Goal: Information Seeking & Learning: Learn about a topic

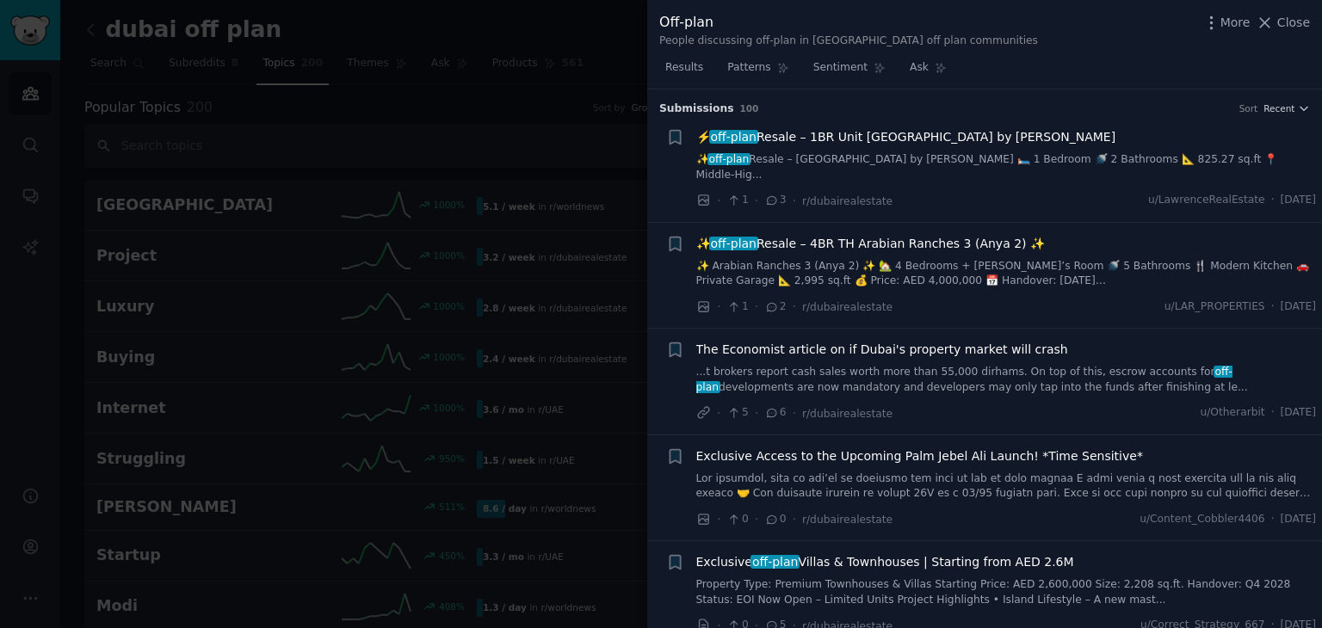
scroll to position [5522, 0]
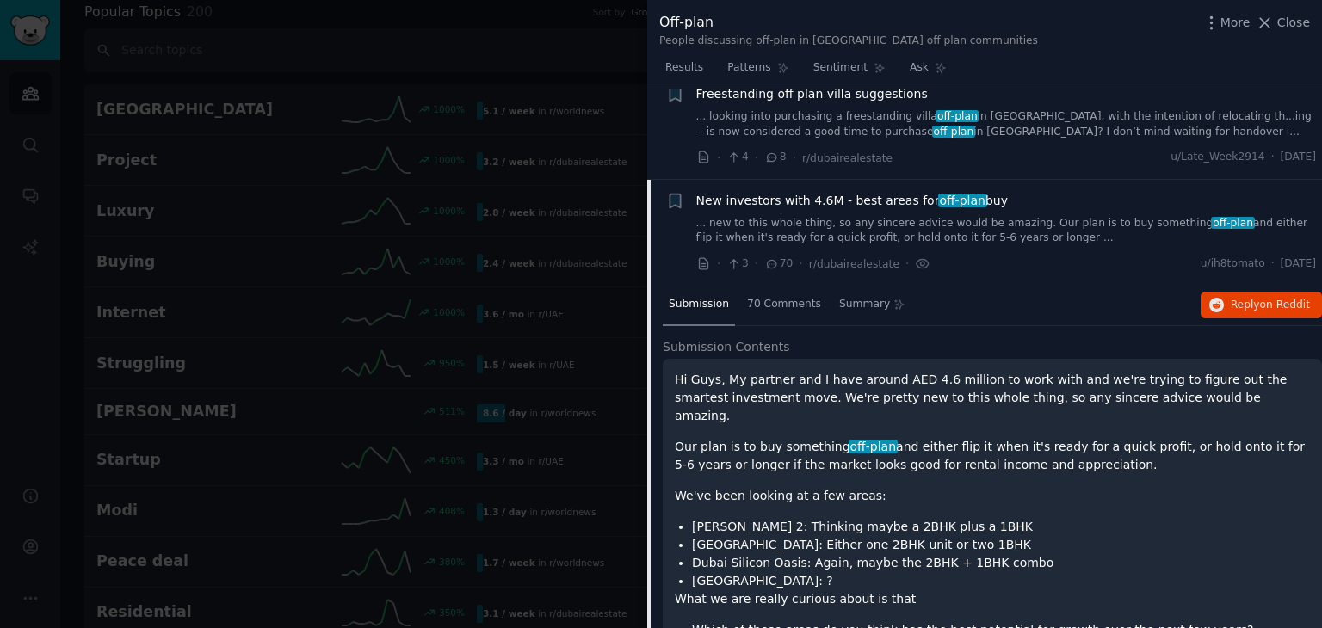
click at [250, 77] on div at bounding box center [661, 314] width 1322 height 628
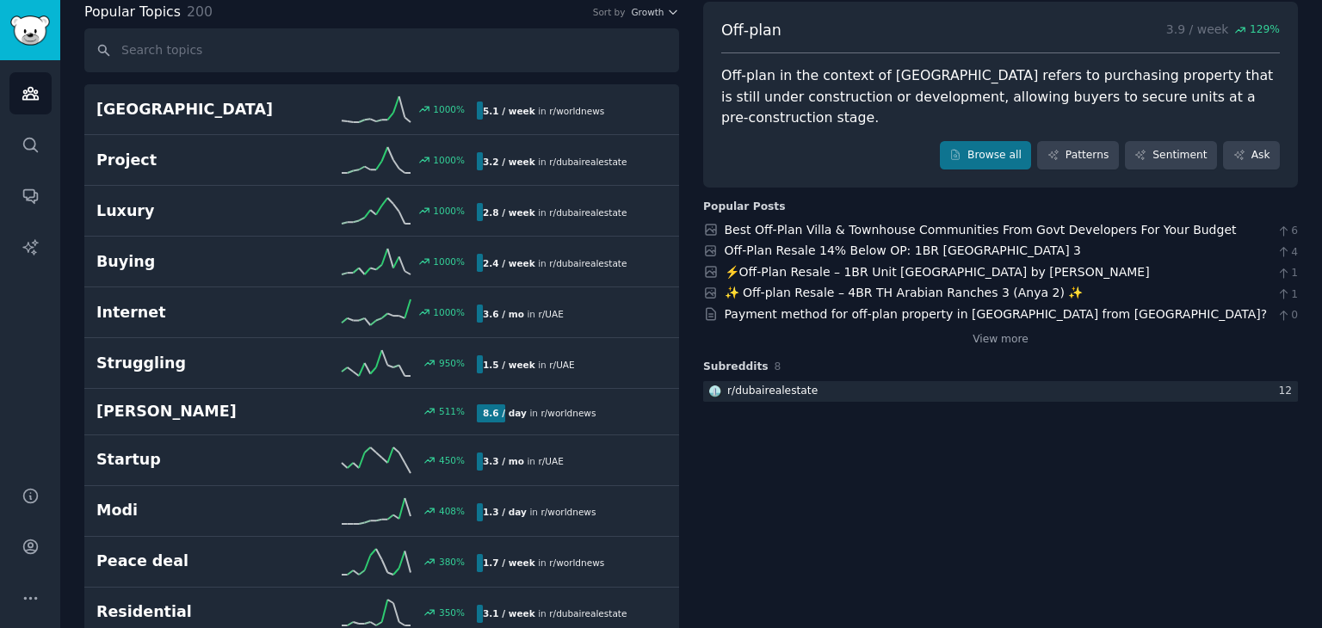
click at [970, 117] on div "Off-plan 3.9 / week 129 % Off-plan in the context of [GEOGRAPHIC_DATA] refers t…" at bounding box center [1000, 95] width 595 height 187
click at [981, 141] on link "Browse all" at bounding box center [986, 155] width 92 height 29
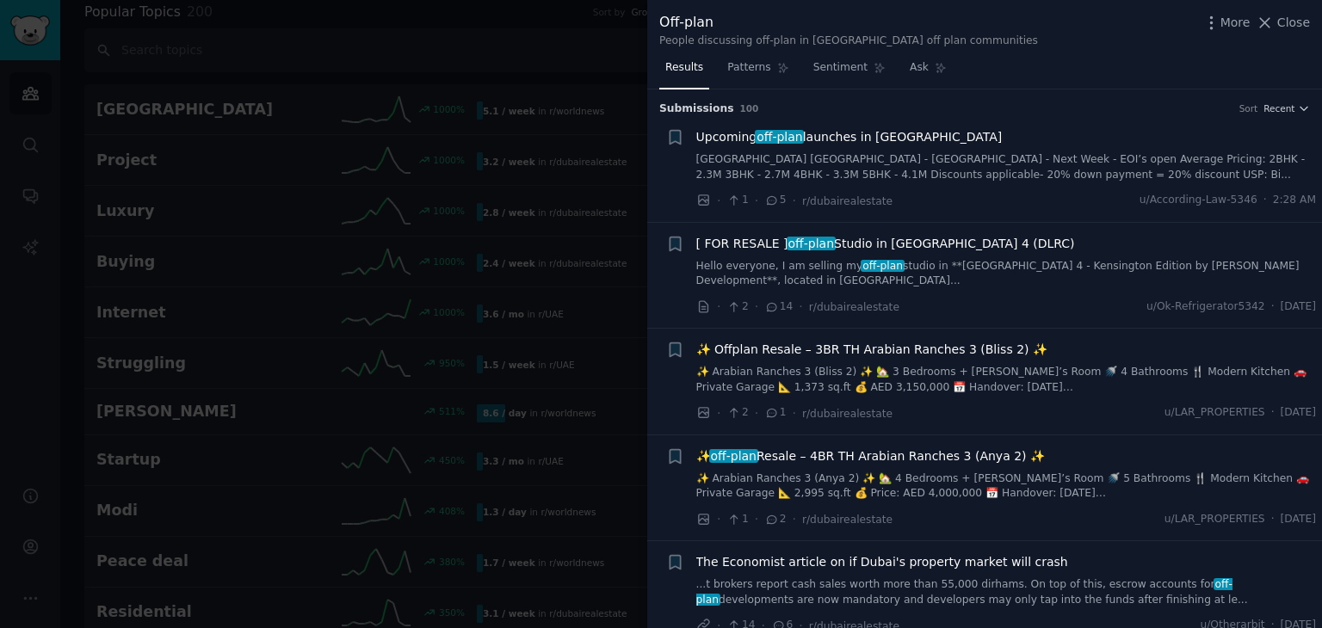
click at [927, 174] on link "[GEOGRAPHIC_DATA] [GEOGRAPHIC_DATA] - [GEOGRAPHIC_DATA] - Next Week - EOI’s ope…" at bounding box center [1006, 167] width 621 height 30
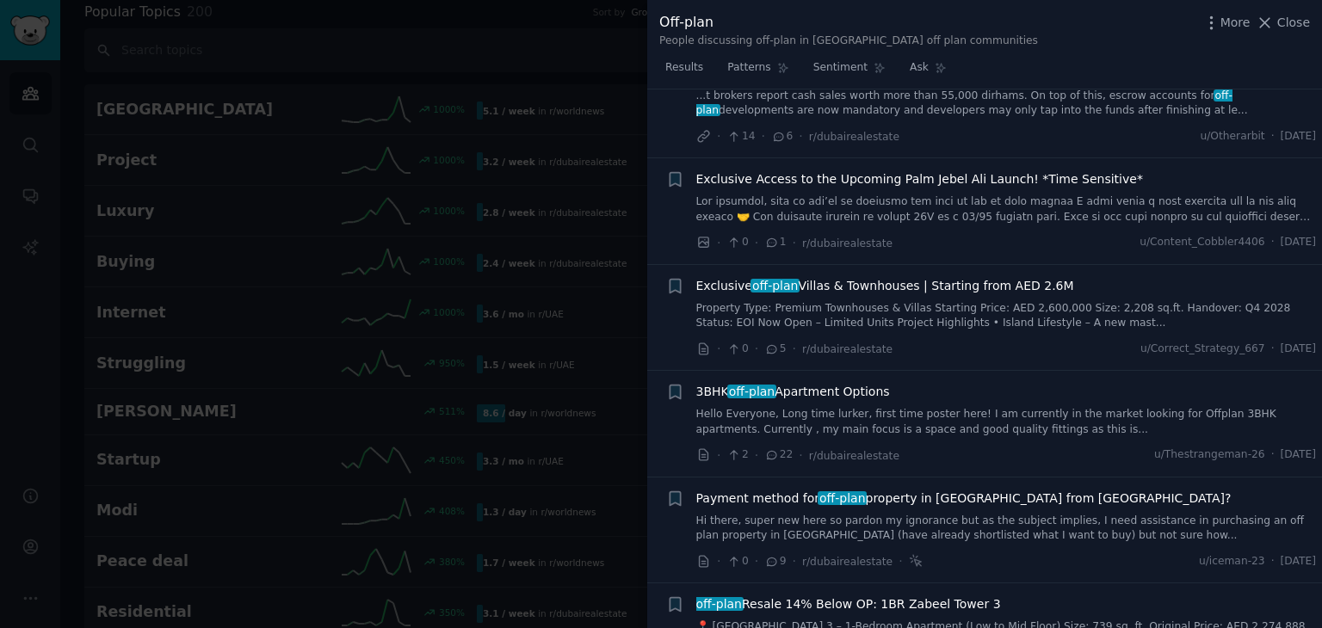
scroll to position [1291, 0]
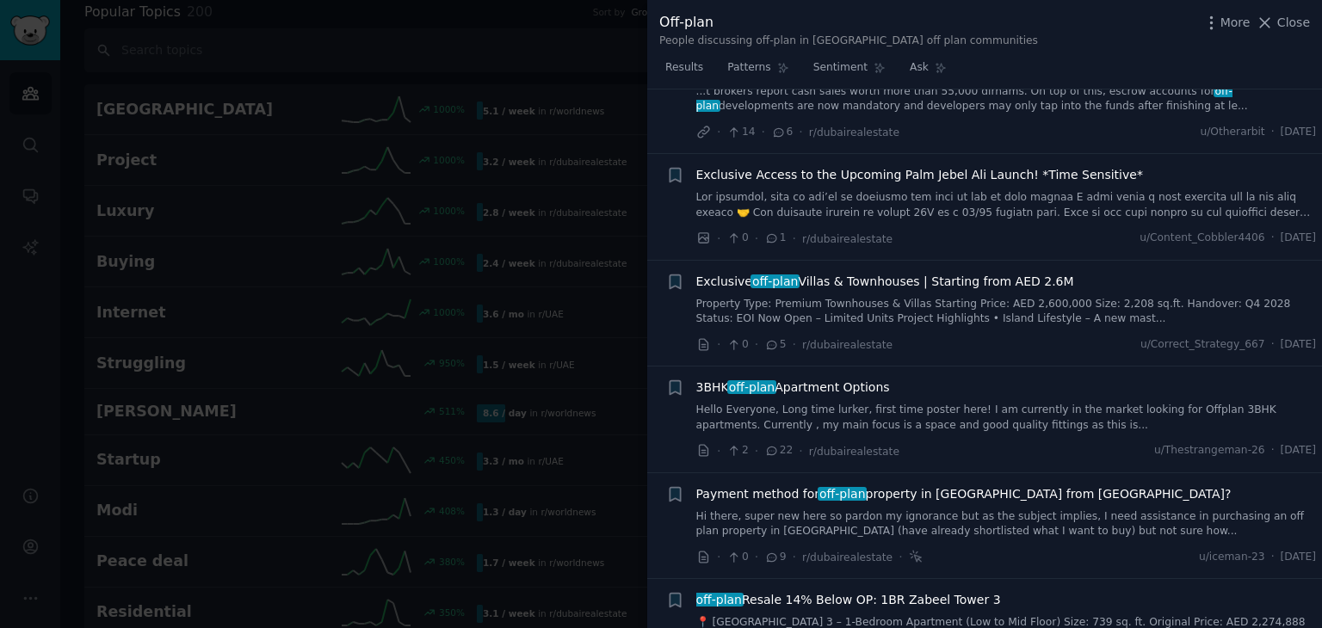
click at [966, 379] on div "3BHK off-plan Apartment Options Hello Everyone, Long time lurker, first time po…" at bounding box center [1006, 406] width 621 height 54
click at [977, 403] on link "Hello Everyone, Long time lurker, first time poster here! I am currently in the…" at bounding box center [1006, 418] width 621 height 30
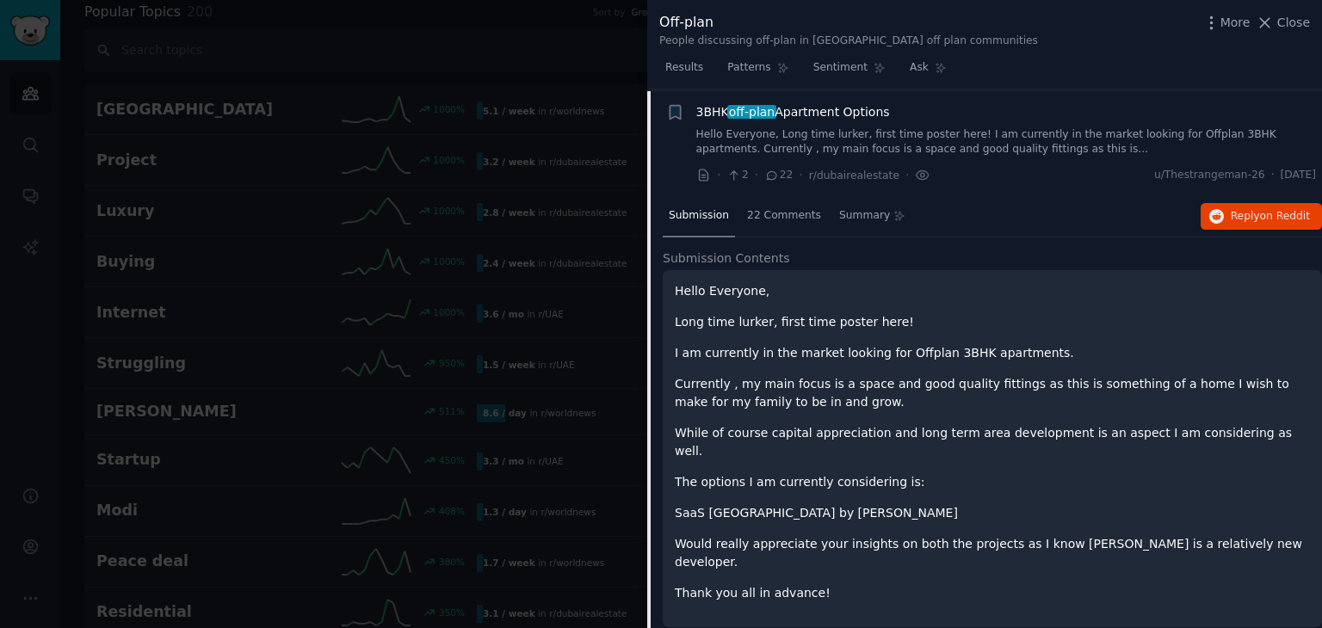
scroll to position [856, 0]
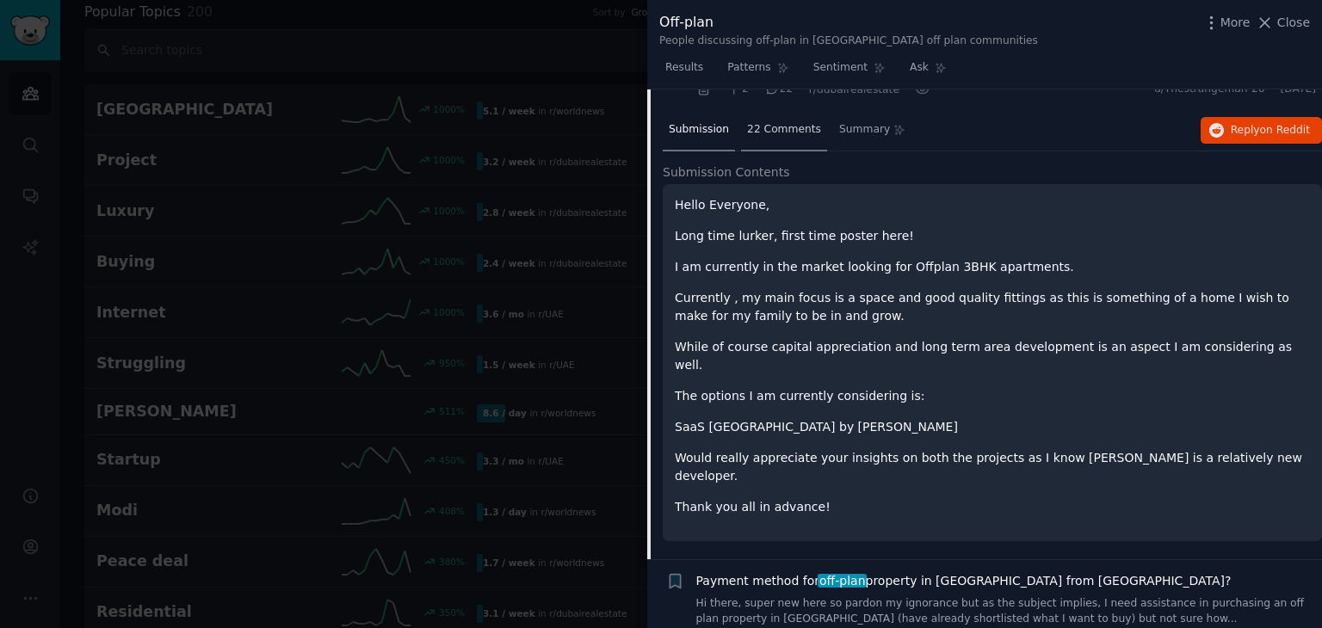
click at [784, 133] on span "22 Comments" at bounding box center [784, 129] width 74 height 15
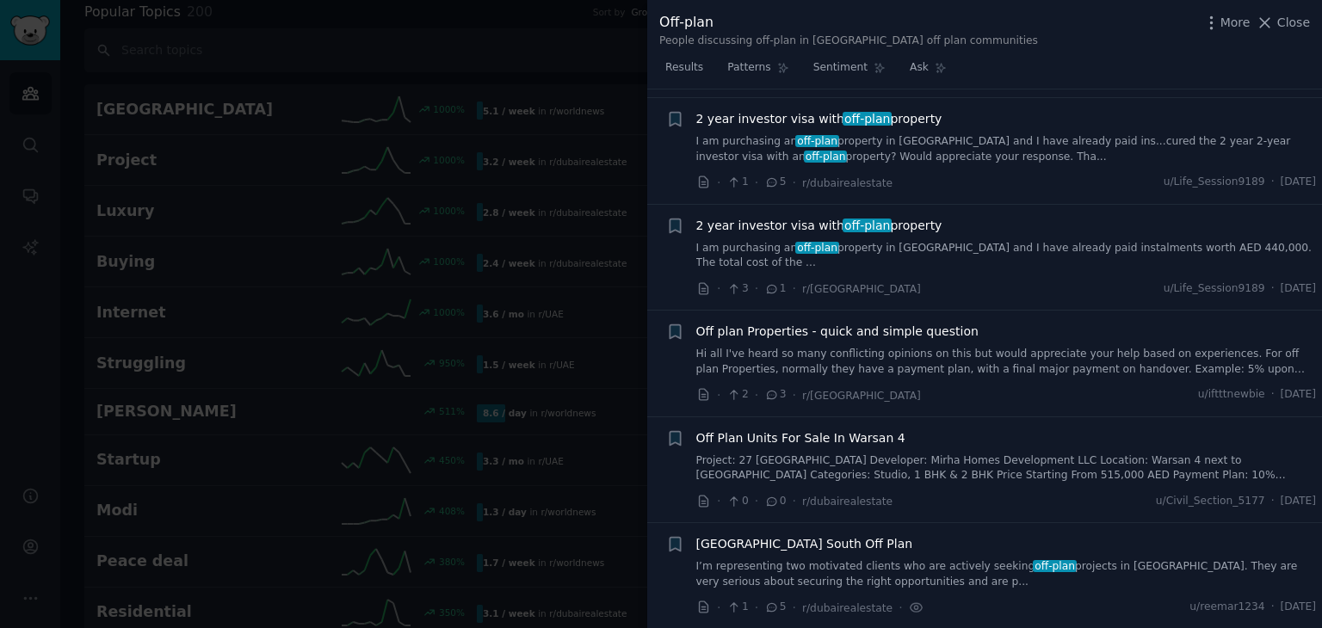
scroll to position [2663, 0]
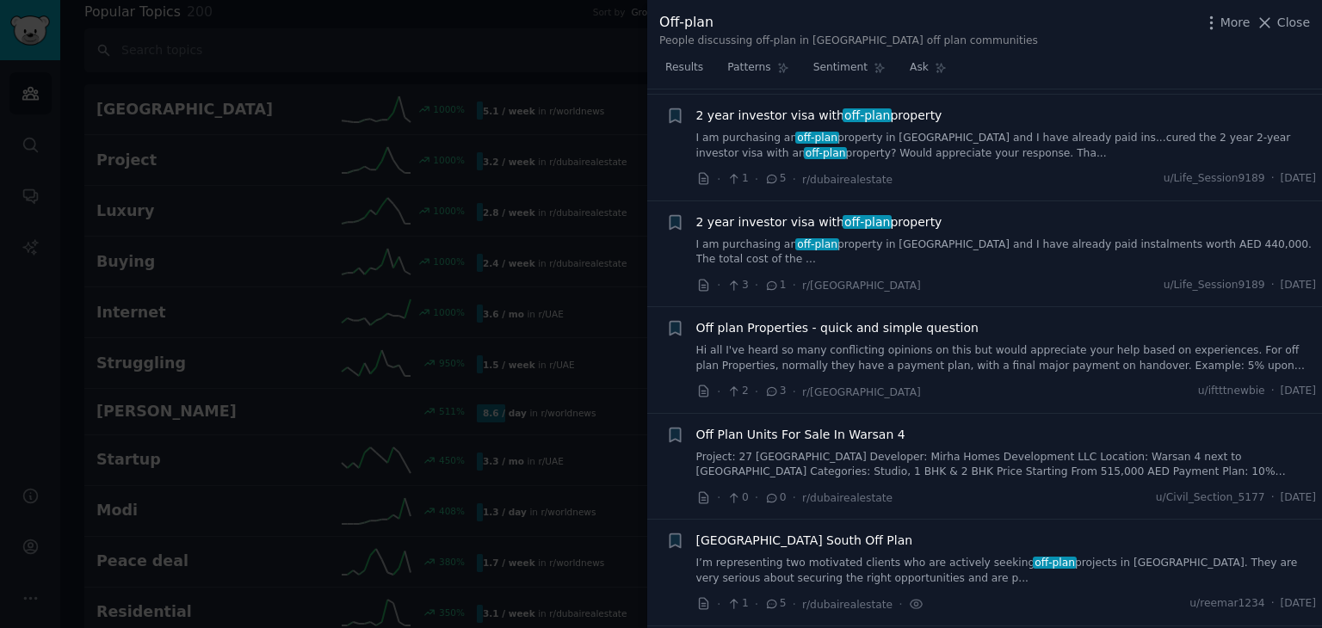
click at [351, 62] on div at bounding box center [661, 314] width 1322 height 628
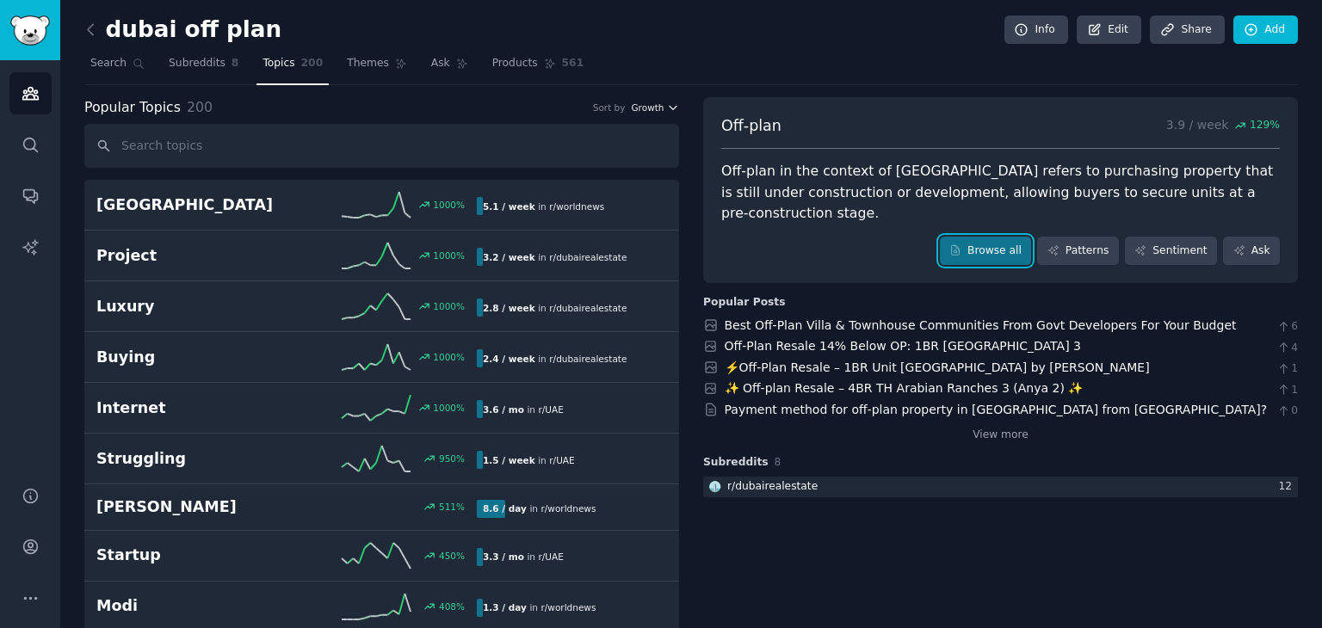
click at [667, 102] on icon "button" at bounding box center [673, 108] width 12 height 12
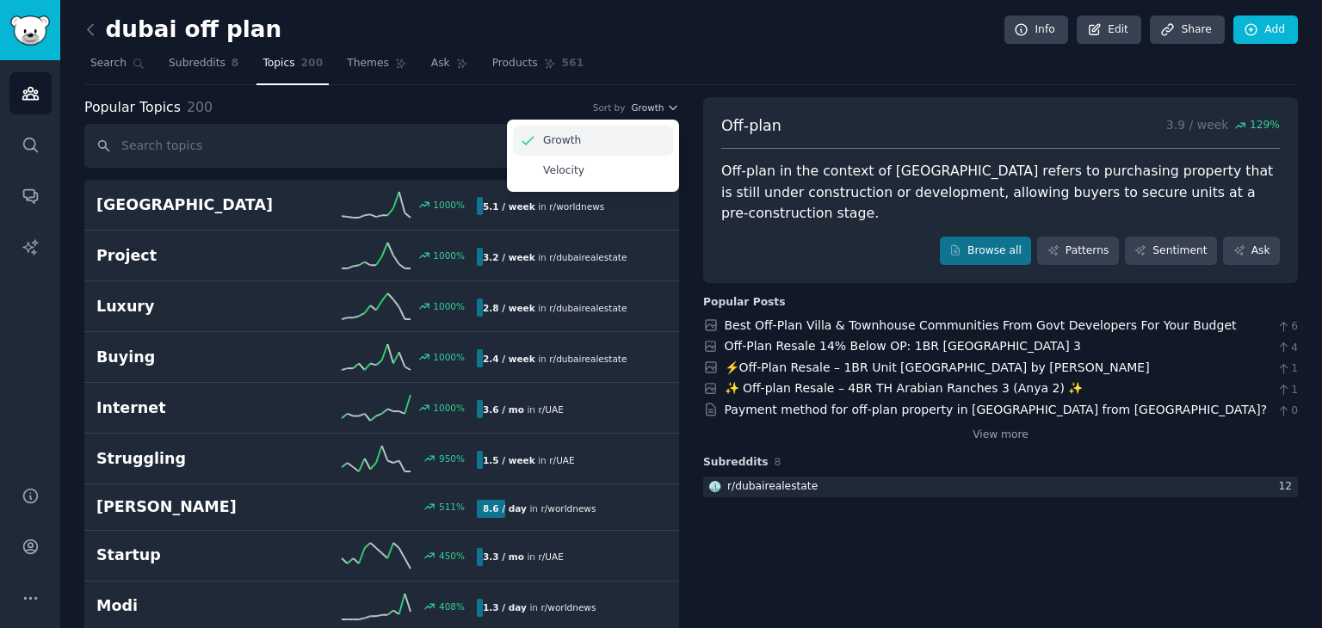
click at [550, 144] on p "Growth" at bounding box center [562, 140] width 38 height 15
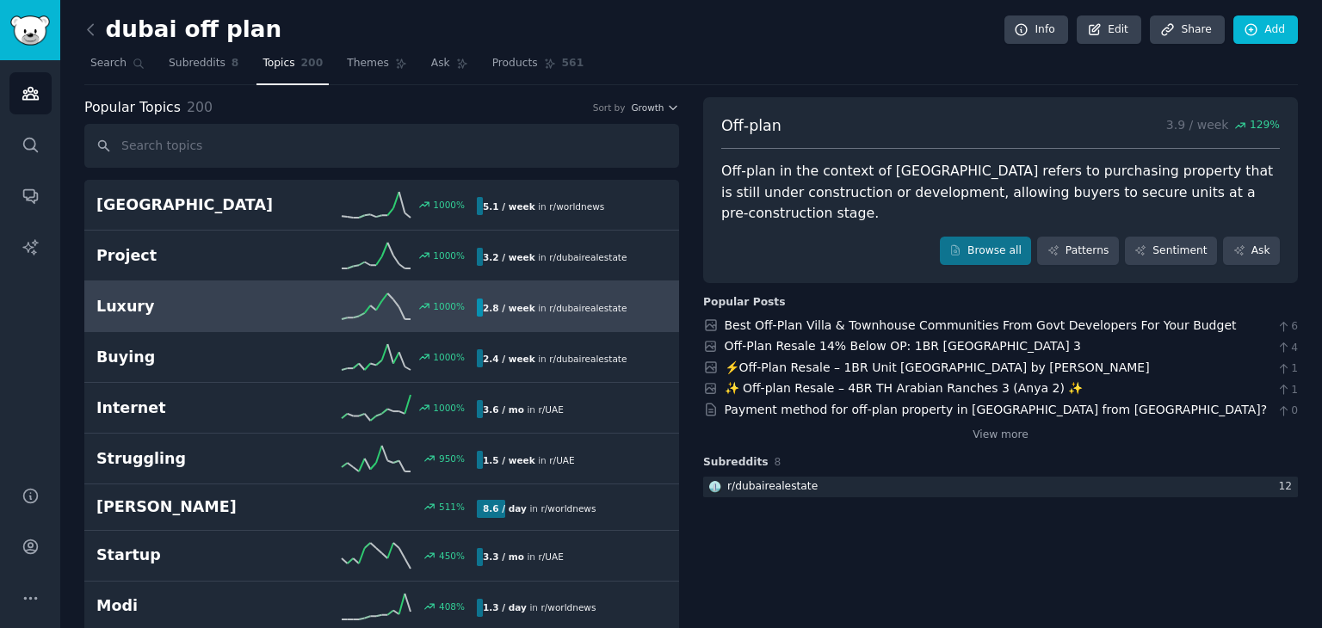
click at [344, 306] on icon at bounding box center [376, 307] width 69 height 26
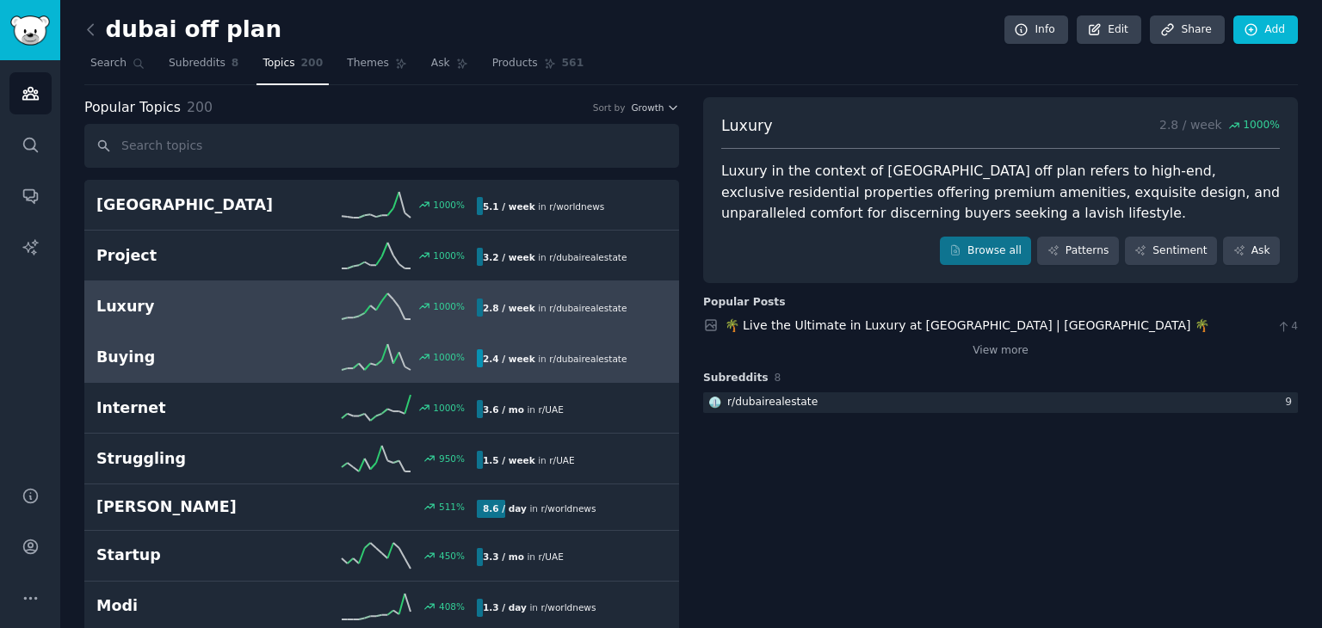
click at [343, 352] on icon at bounding box center [376, 357] width 69 height 26
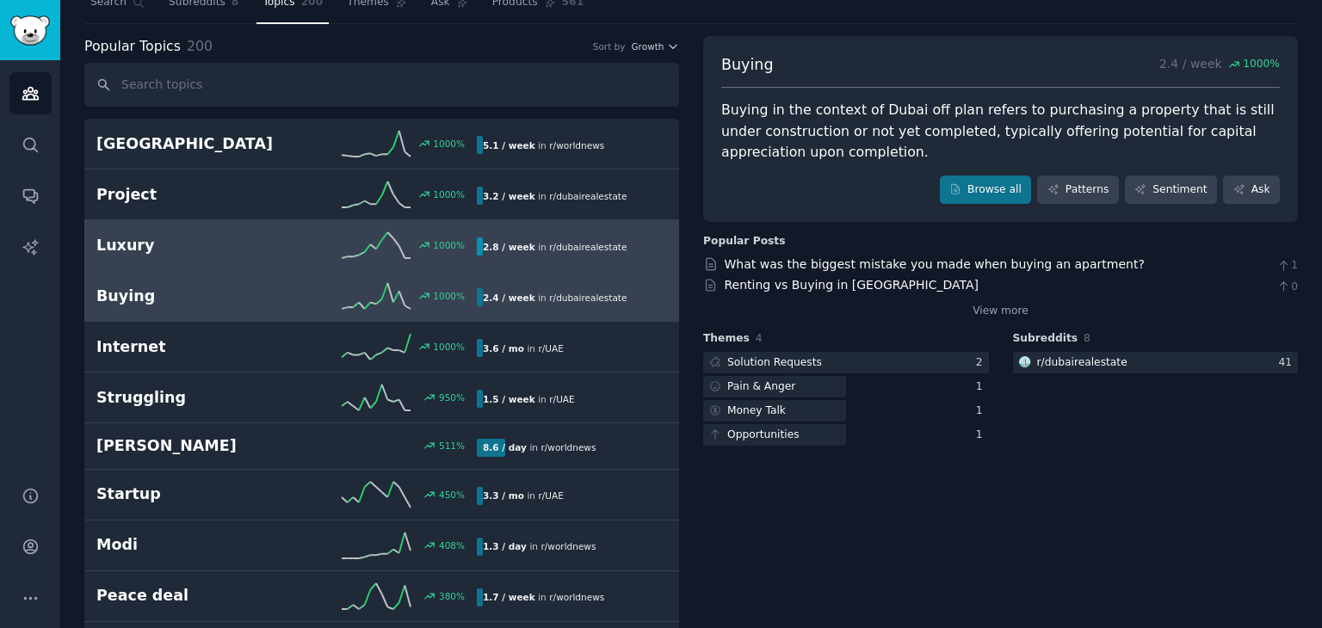
scroll to position [86, 0]
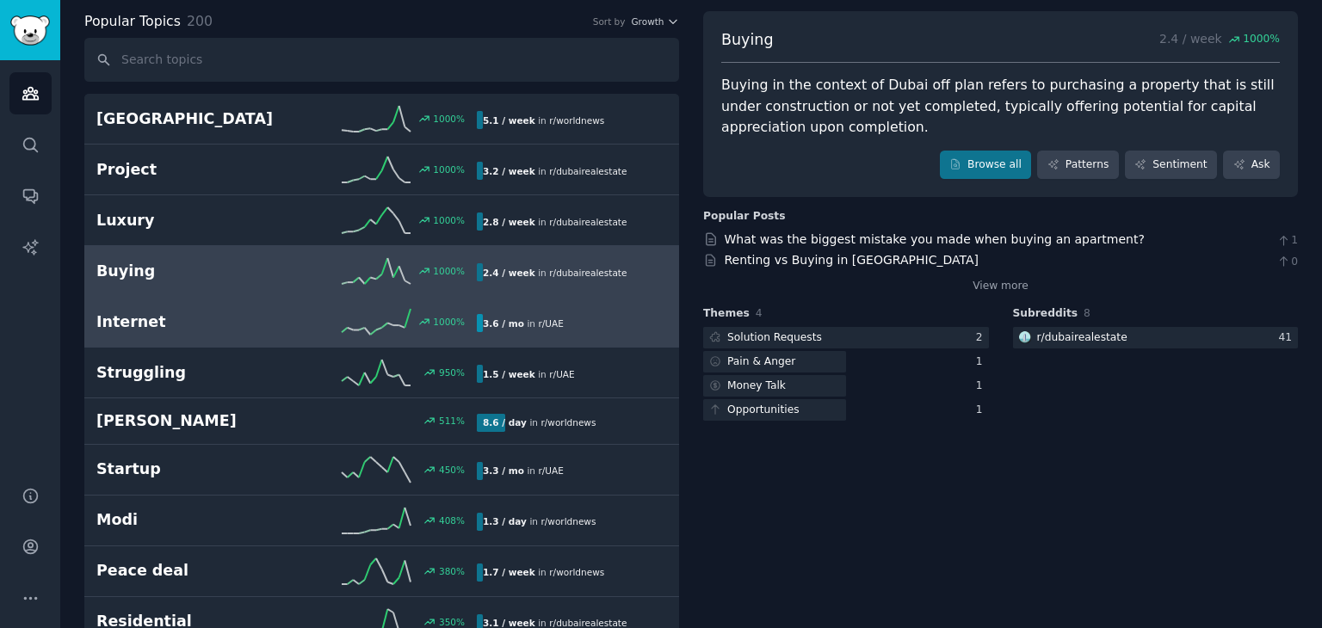
click at [300, 321] on div "1000 %" at bounding box center [382, 322] width 190 height 26
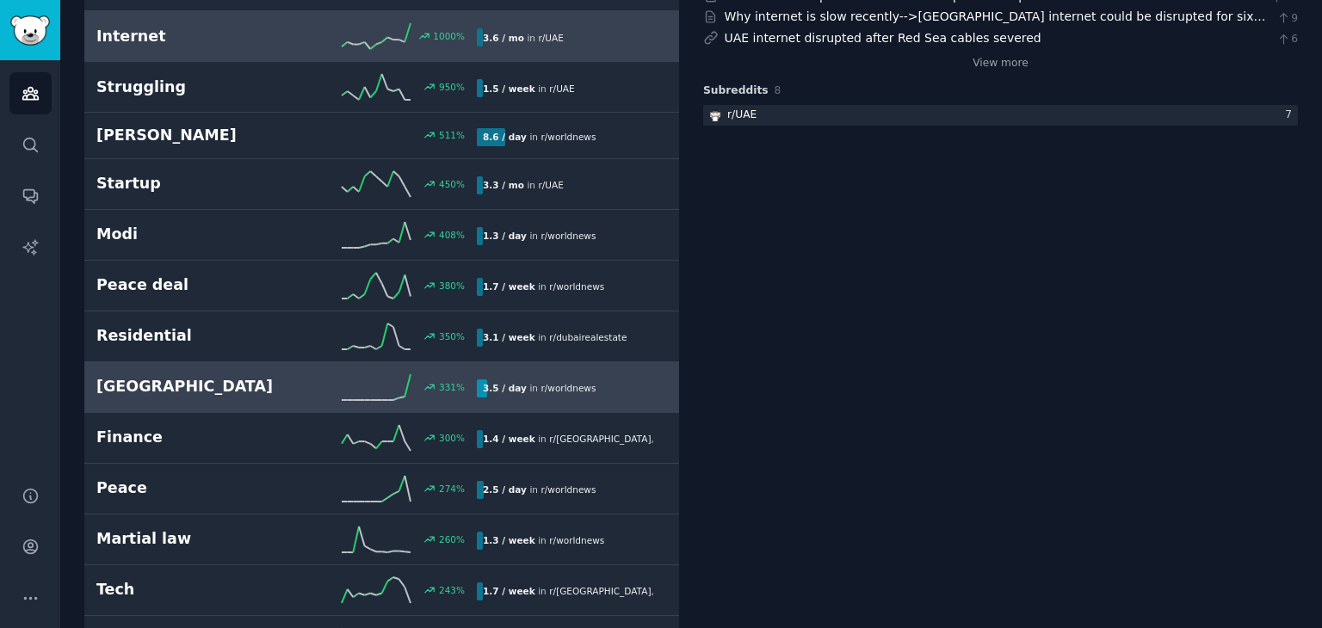
scroll to position [344, 0]
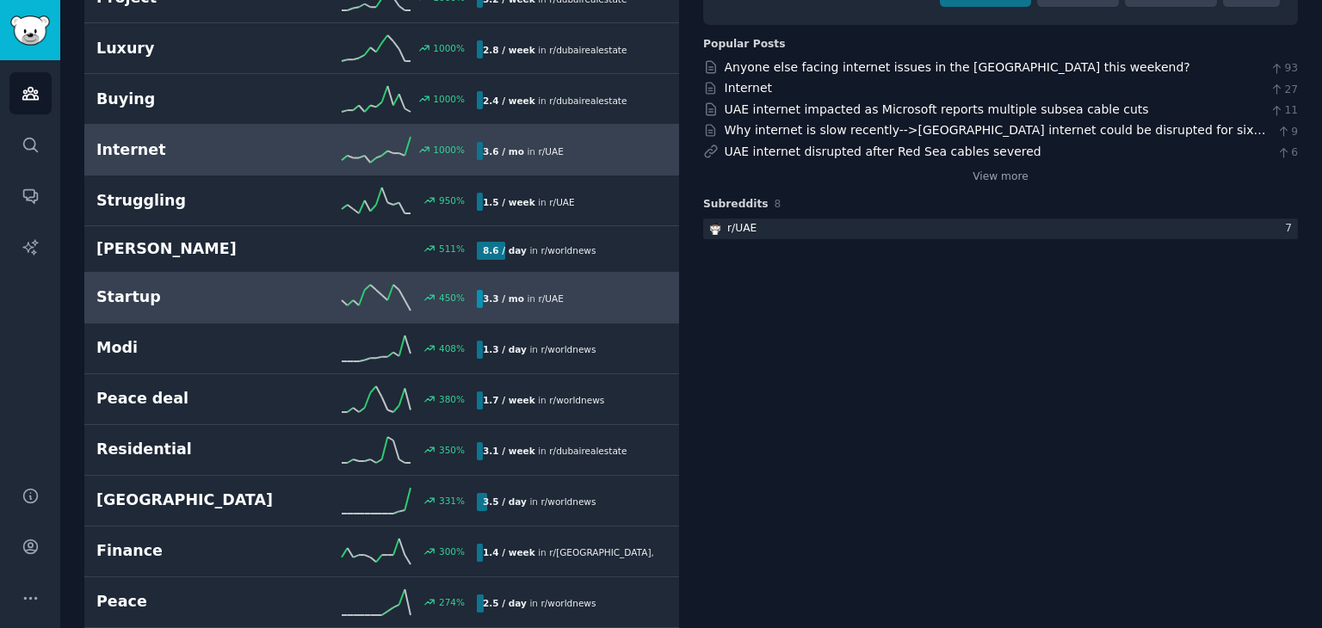
click at [275, 296] on h2 "Startup" at bounding box center [191, 298] width 190 height 22
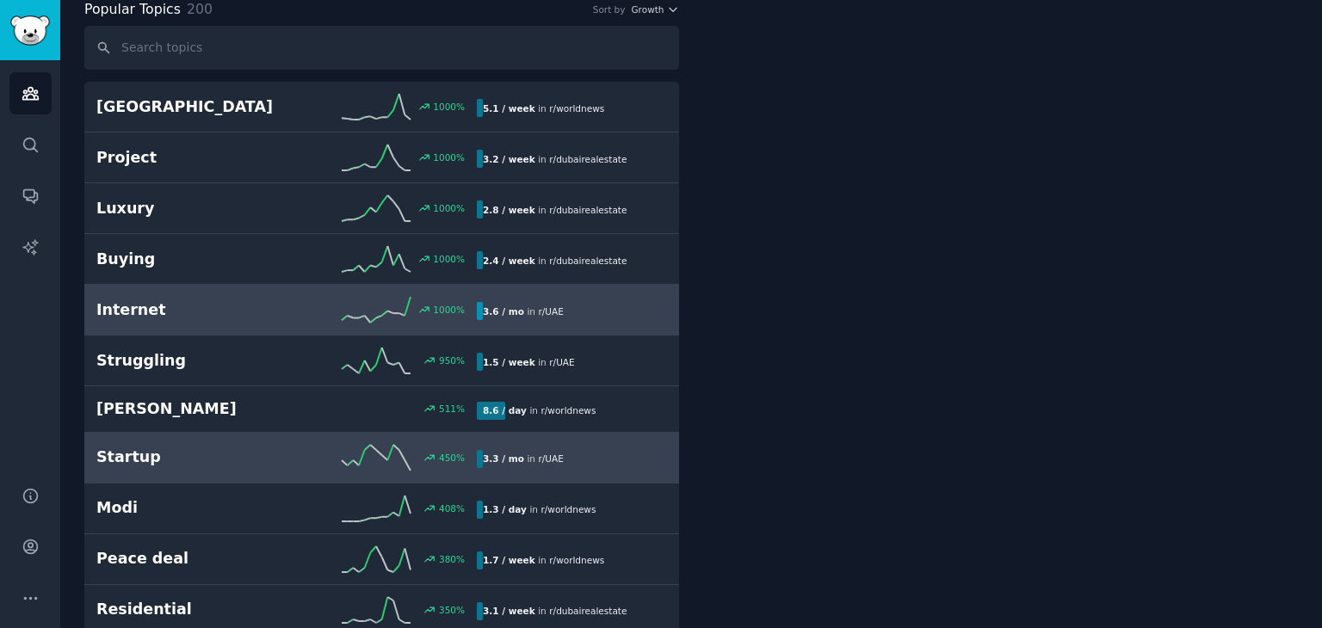
scroll to position [96, 0]
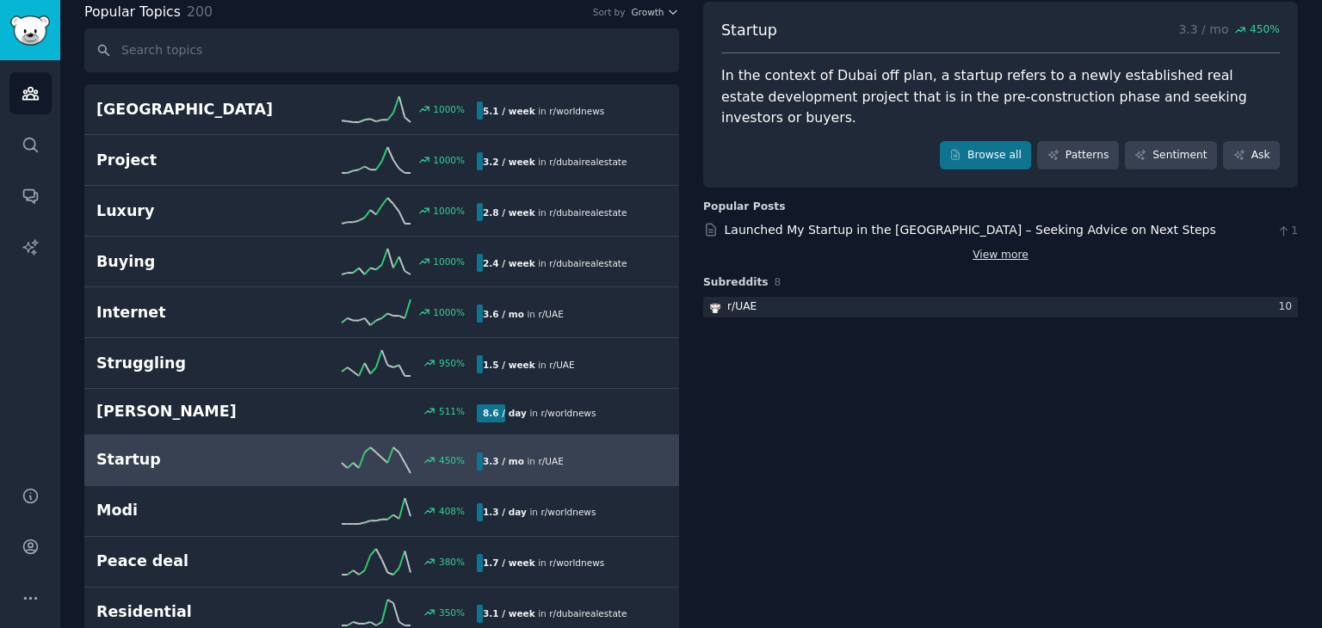
click at [981, 248] on link "View more" at bounding box center [1001, 255] width 56 height 15
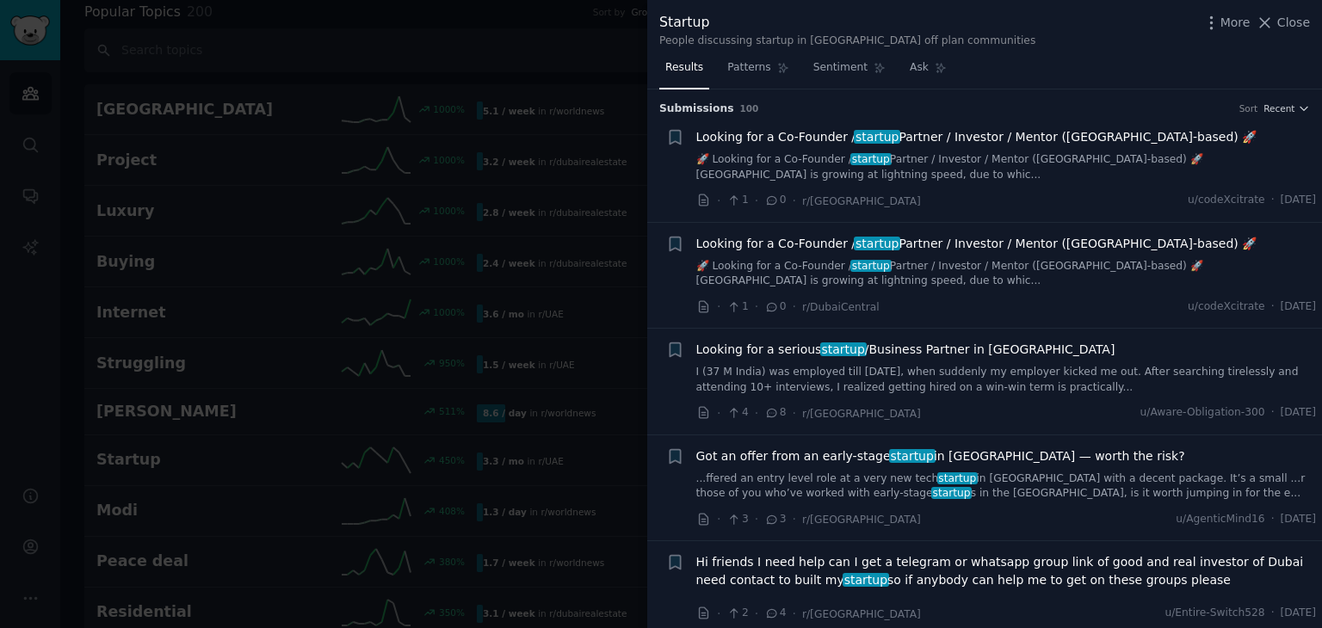
drag, startPoint x: 1274, startPoint y: 18, endPoint x: 387, endPoint y: 59, distance: 887.6
click at [1271, 18] on icon at bounding box center [1265, 22] width 9 height 9
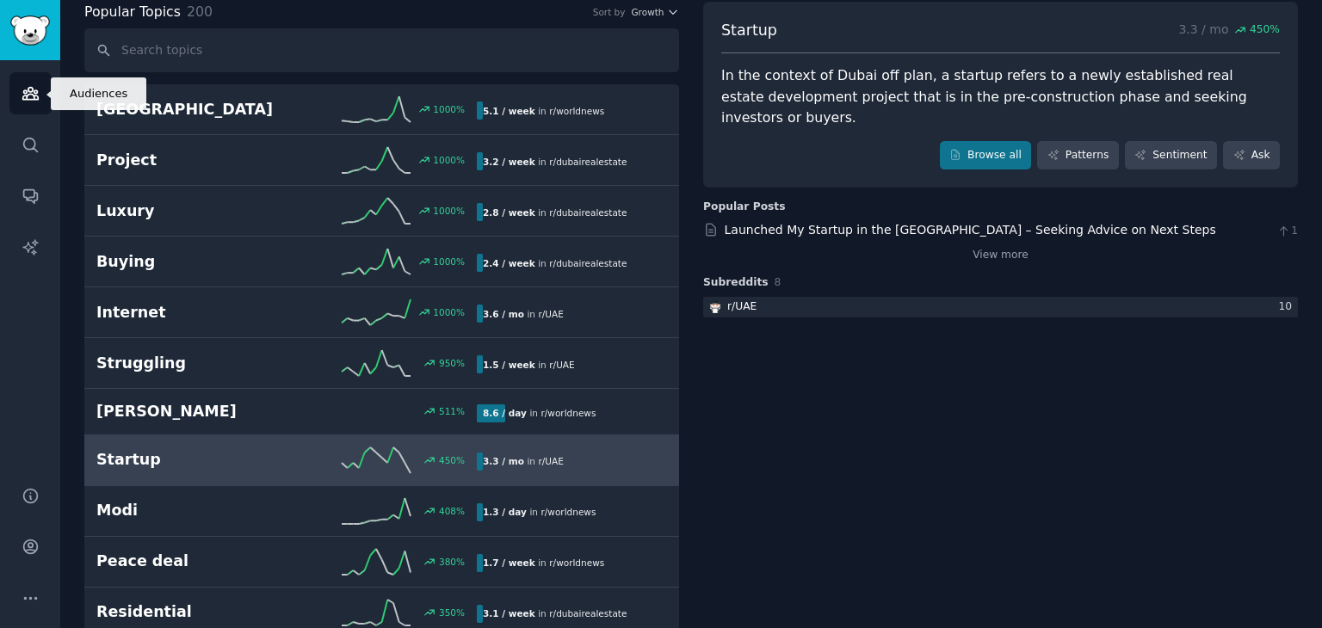
click at [33, 96] on icon "Sidebar" at bounding box center [29, 94] width 15 height 12
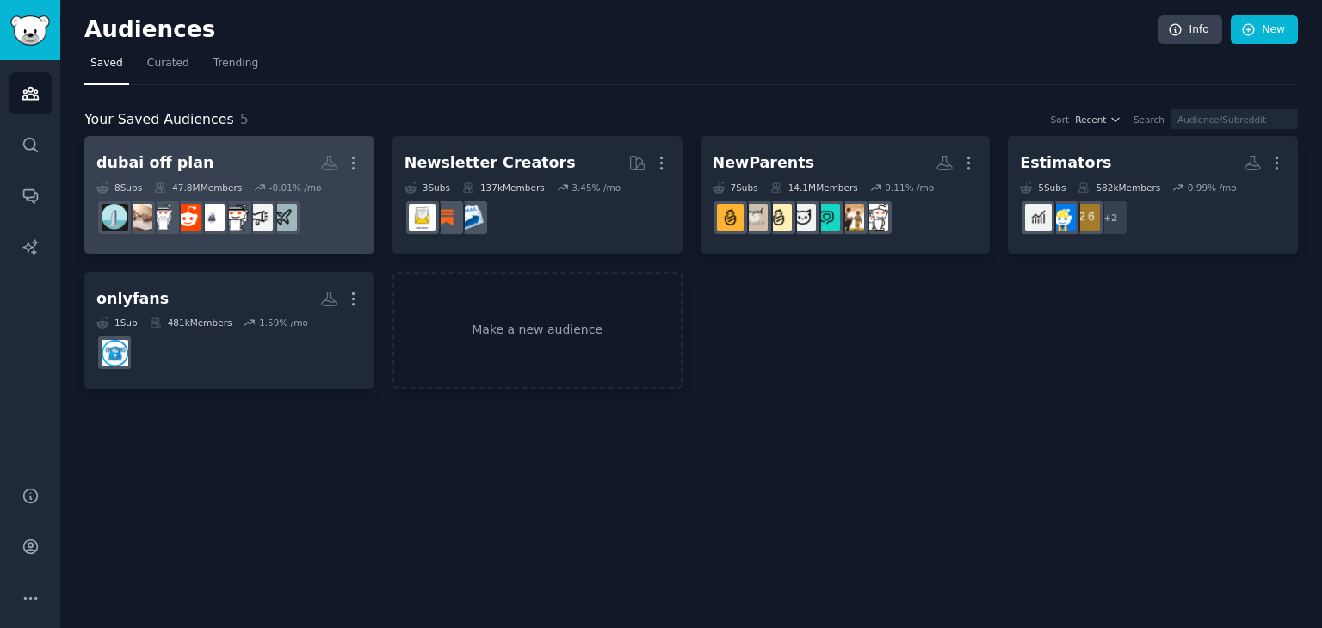
click at [275, 167] on h2 "dubai off plan More" at bounding box center [229, 163] width 266 height 30
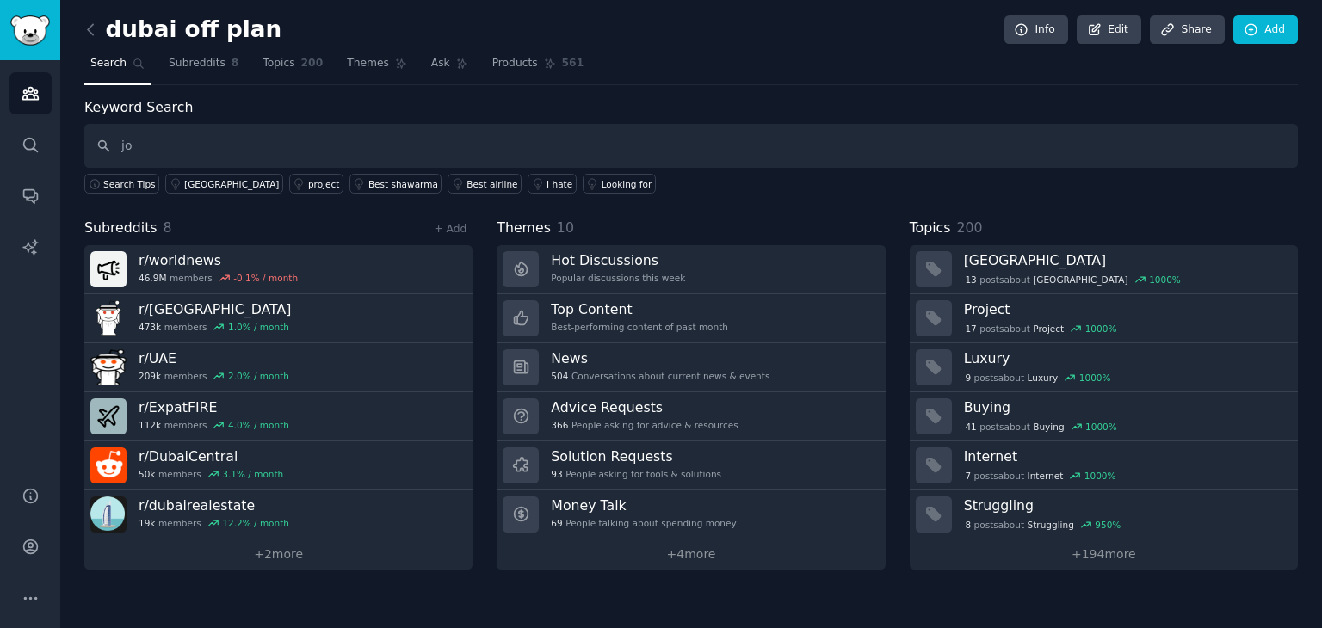
type input "j"
type input "maid"
